Goal: Information Seeking & Learning: Learn about a topic

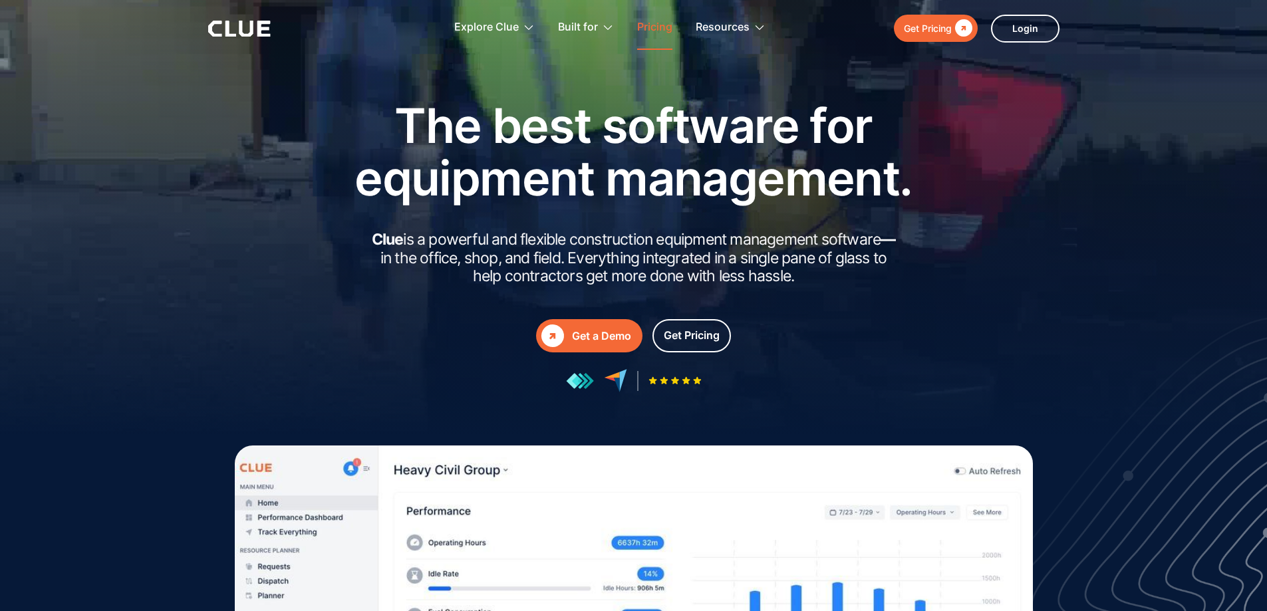
click at [640, 25] on link "Pricing" at bounding box center [654, 28] width 35 height 42
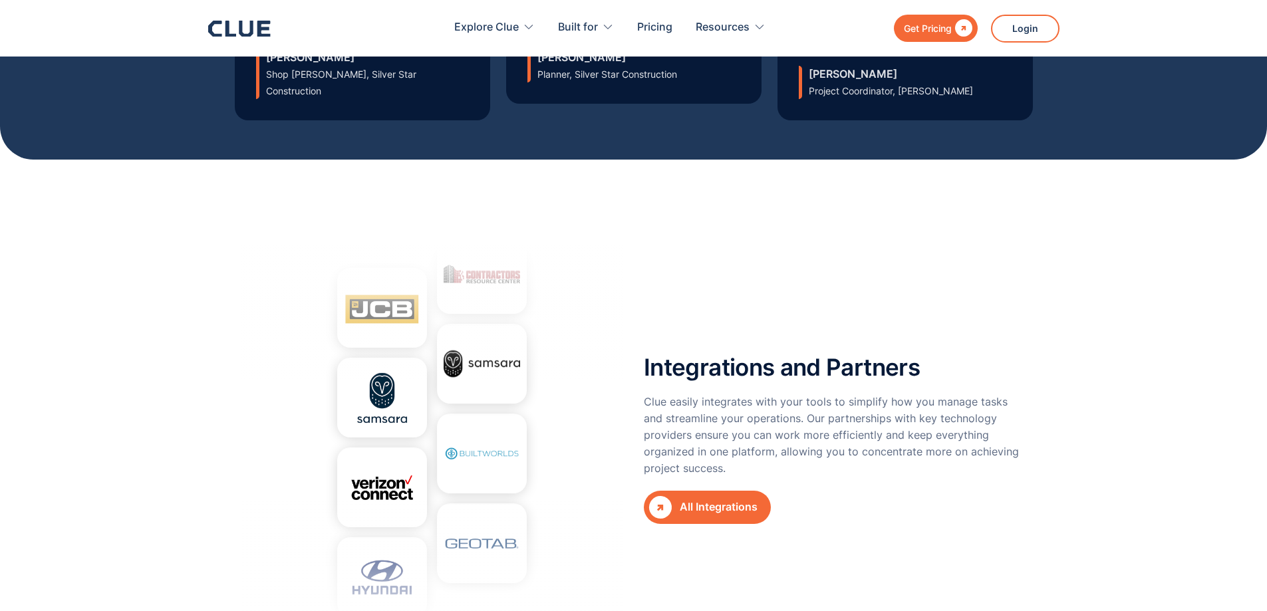
scroll to position [4920, 0]
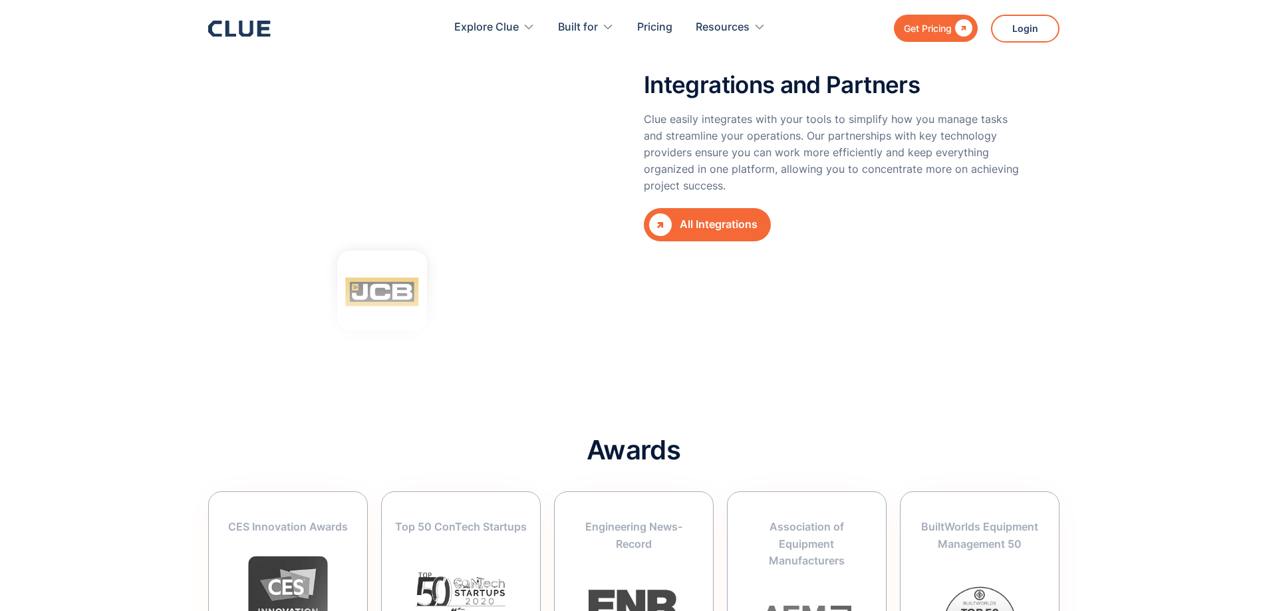
click at [400, 238] on div at bounding box center [432, 156] width 382 height 399
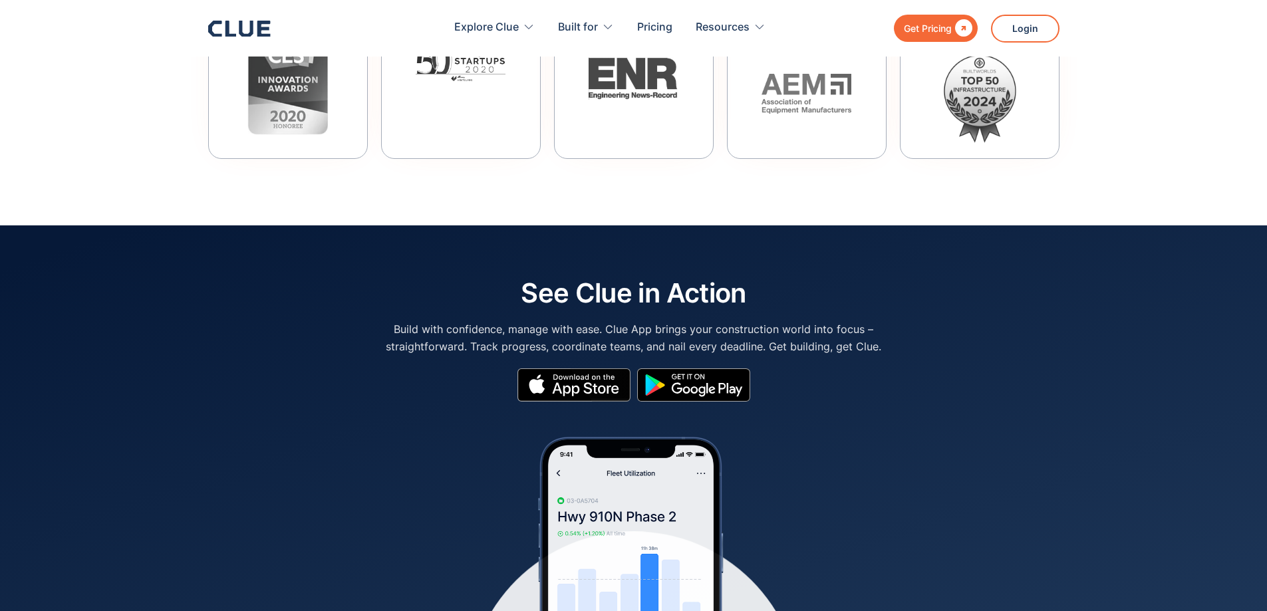
scroll to position [5718, 0]
